Goal: Entertainment & Leisure: Consume media (video, audio)

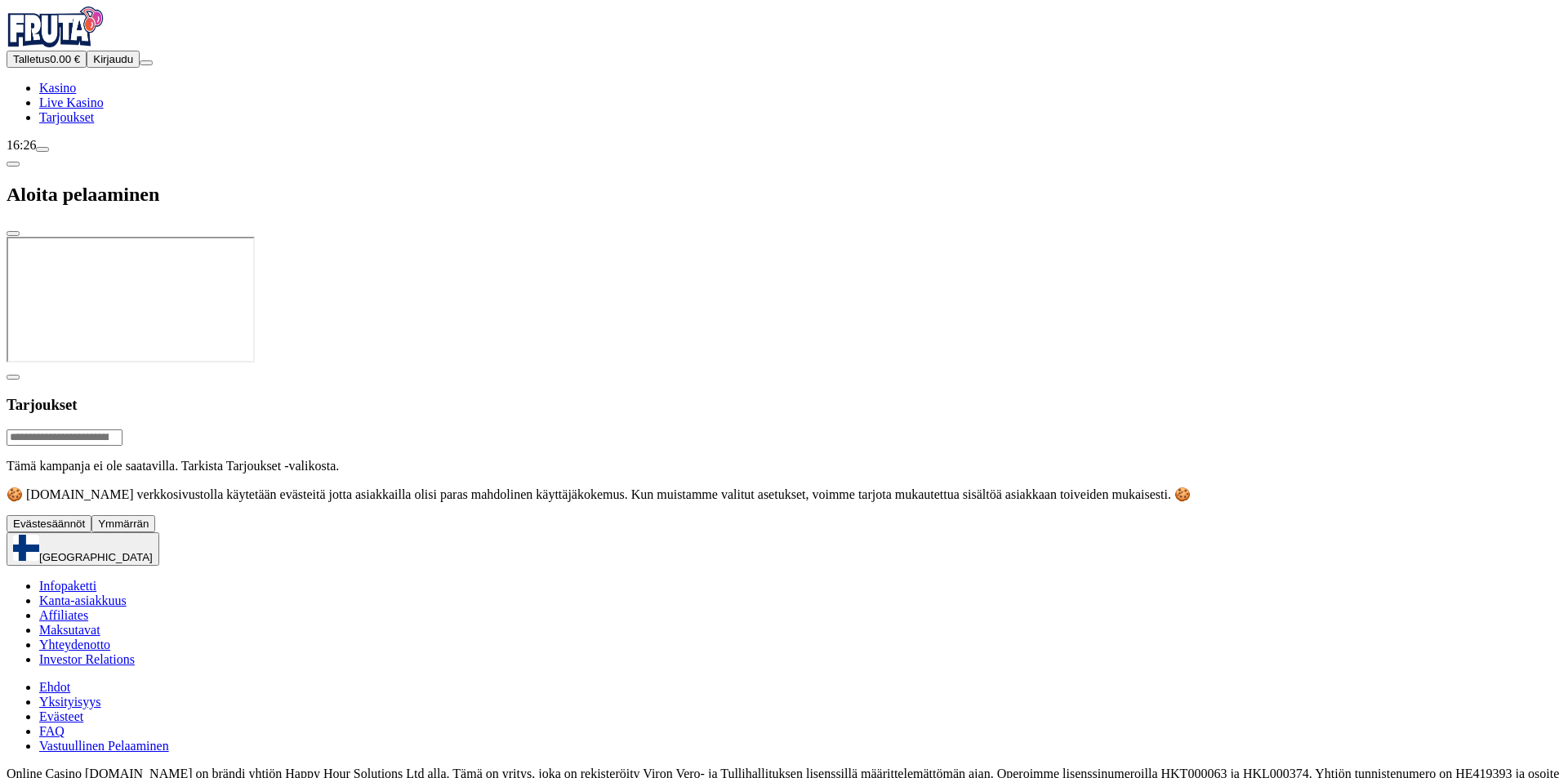
click at [93, 65] on span "Kirjaudu" at bounding box center [113, 59] width 40 height 12
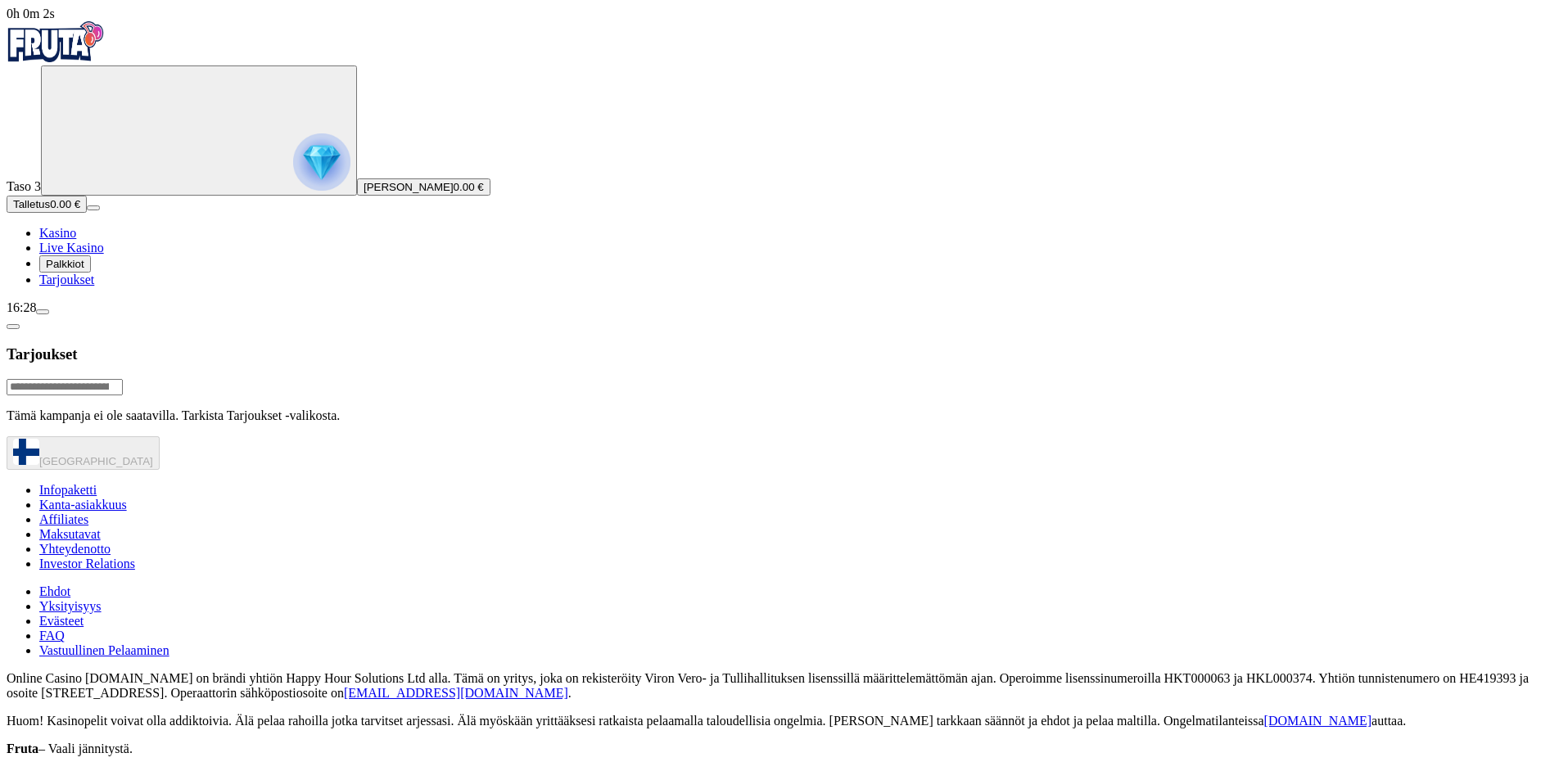
click at [94, 287] on span "Tarjoukset" at bounding box center [66, 279] width 55 height 14
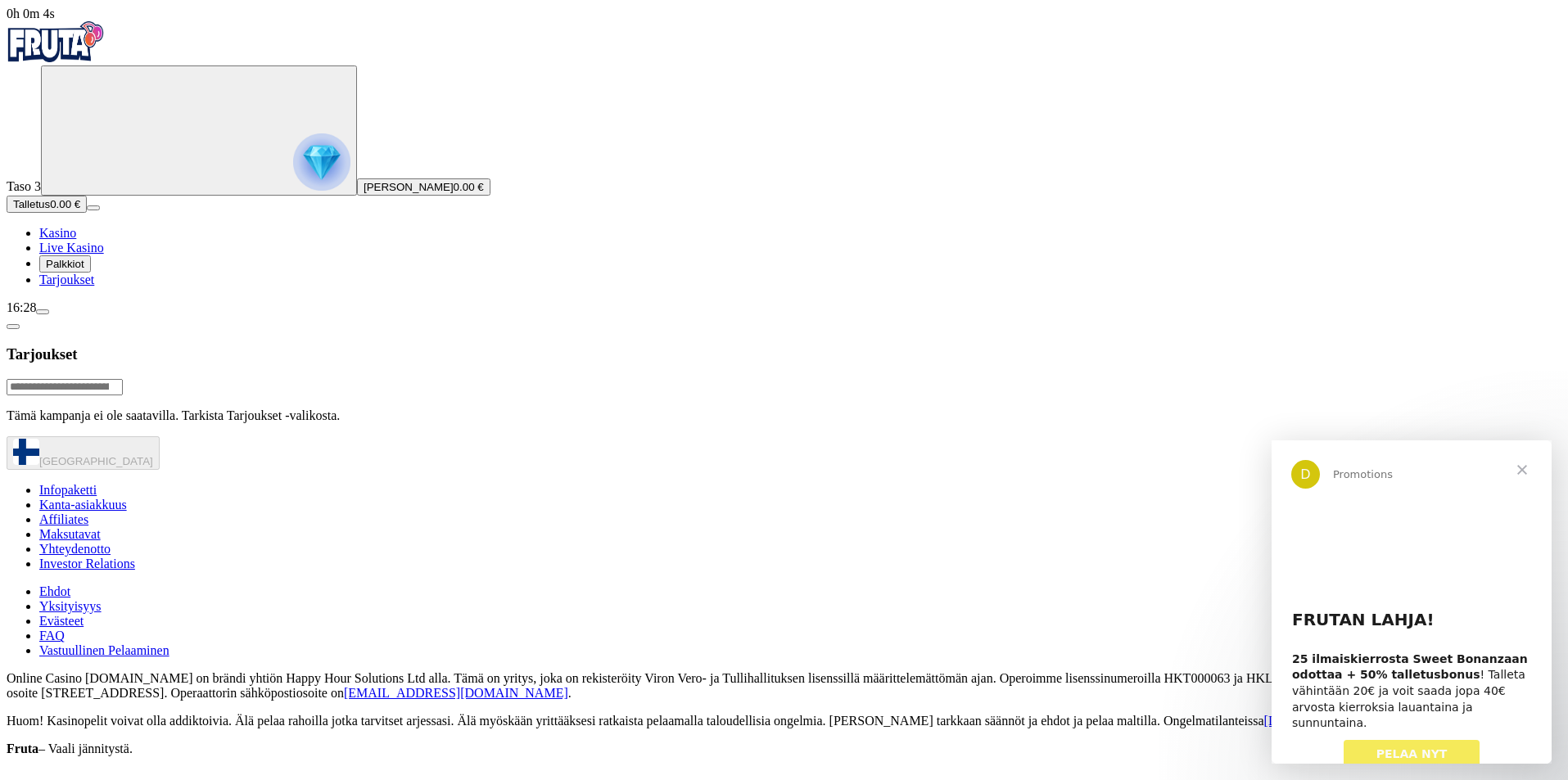
click at [84, 270] on span "Palkkiot" at bounding box center [64, 263] width 38 height 12
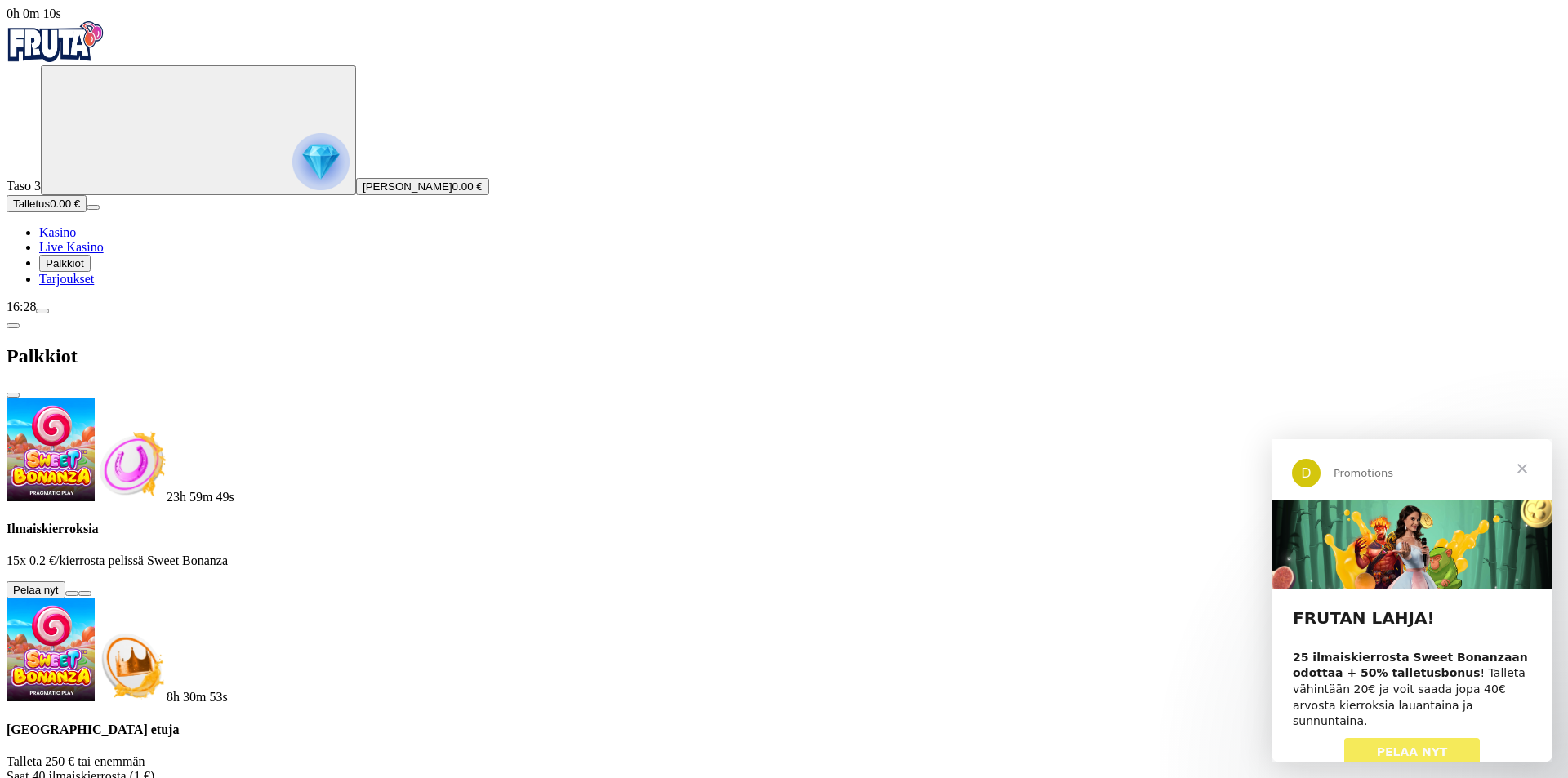
click at [78, 592] on button at bounding box center [72, 594] width 13 height 5
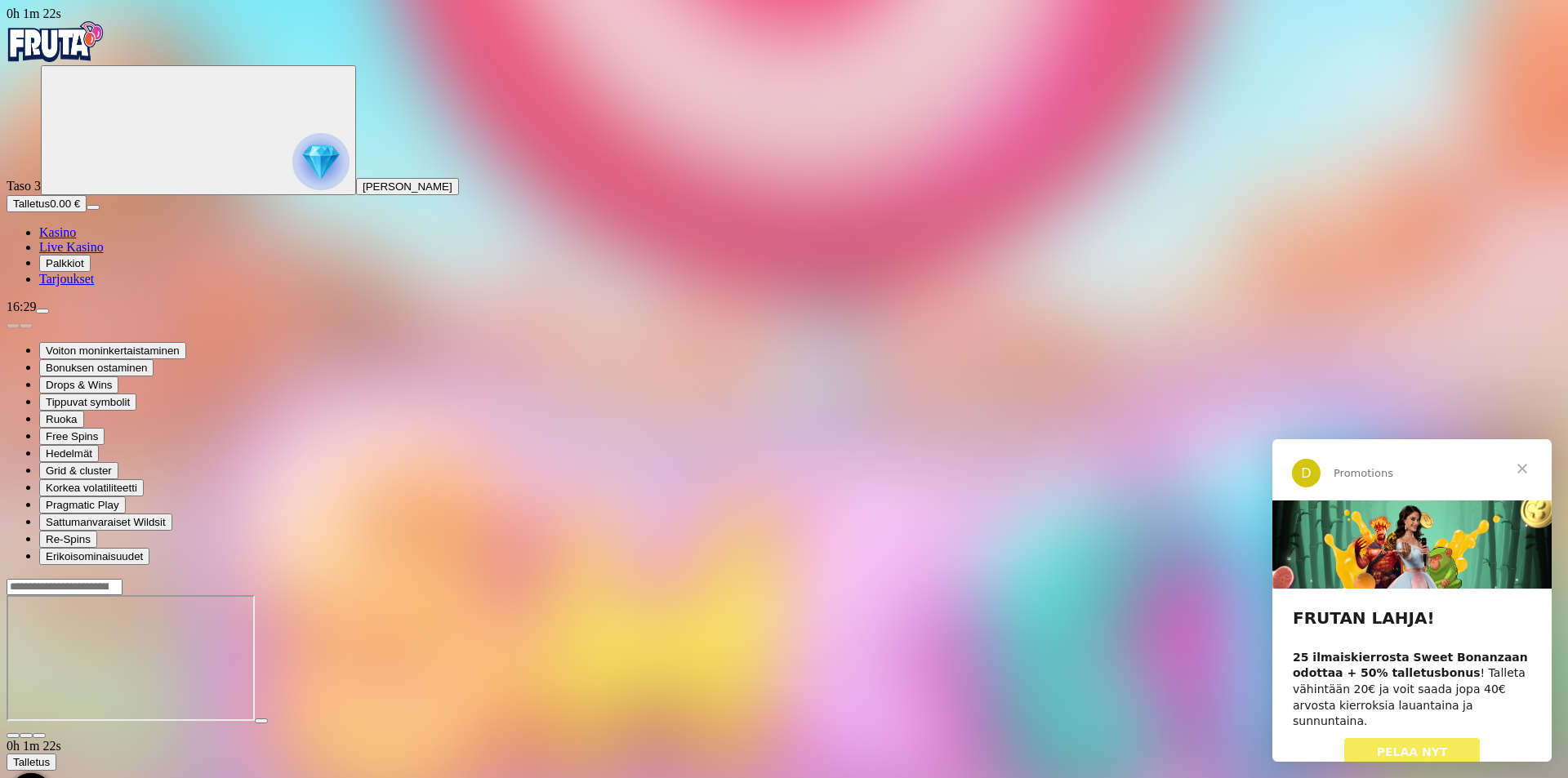
click at [1427, 742] on link "PELAA NYT" at bounding box center [1412, 753] width 136 height 30
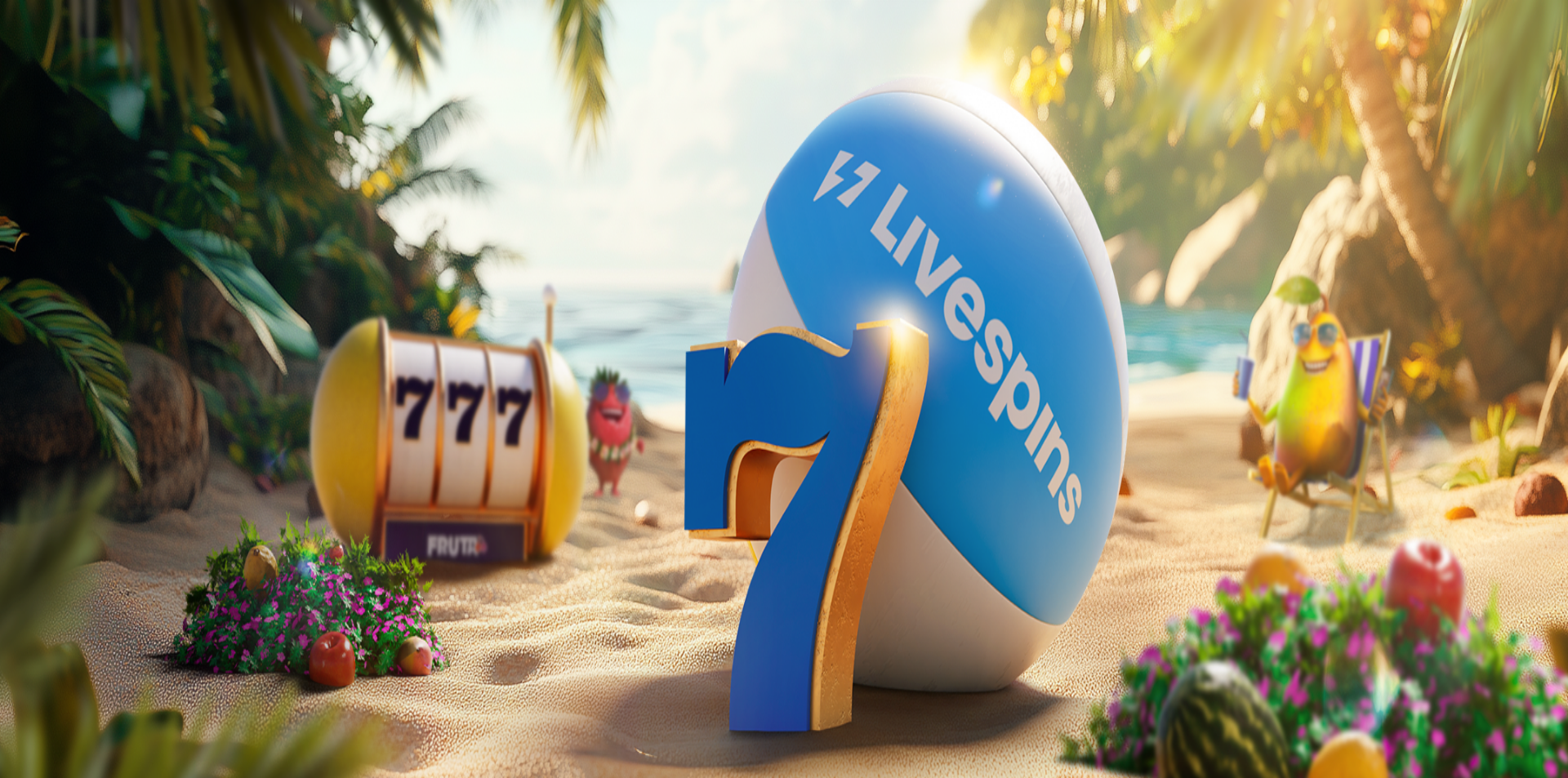
click at [84, 269] on span "Palkkiot" at bounding box center [64, 263] width 38 height 12
